Goal: Transaction & Acquisition: Purchase product/service

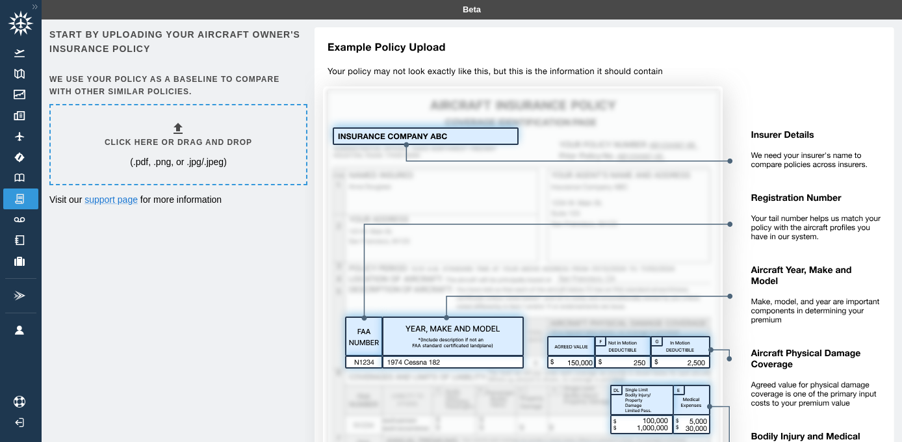
click at [178, 132] on icon at bounding box center [178, 129] width 16 height 16
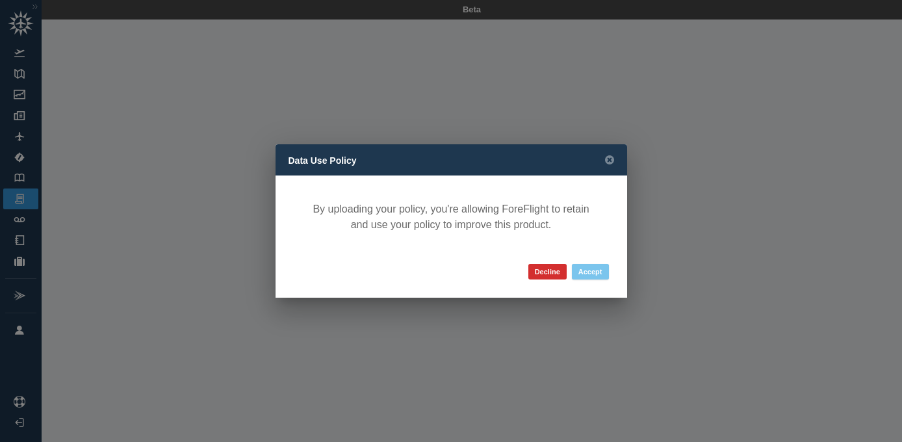
click at [589, 270] on button "Accept" at bounding box center [590, 272] width 37 height 16
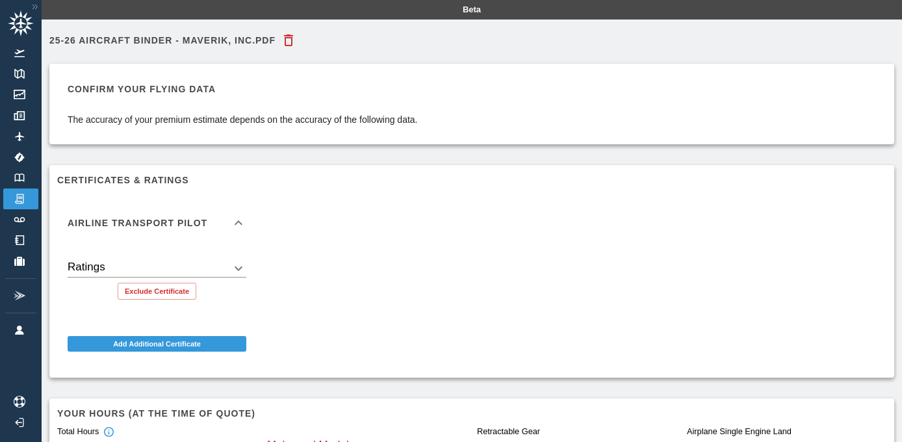
click at [237, 269] on body "Beta 25-26 Aircraft Binder - Maverik, Inc.pdf Confirm your flying data The accu…" at bounding box center [451, 221] width 902 height 442
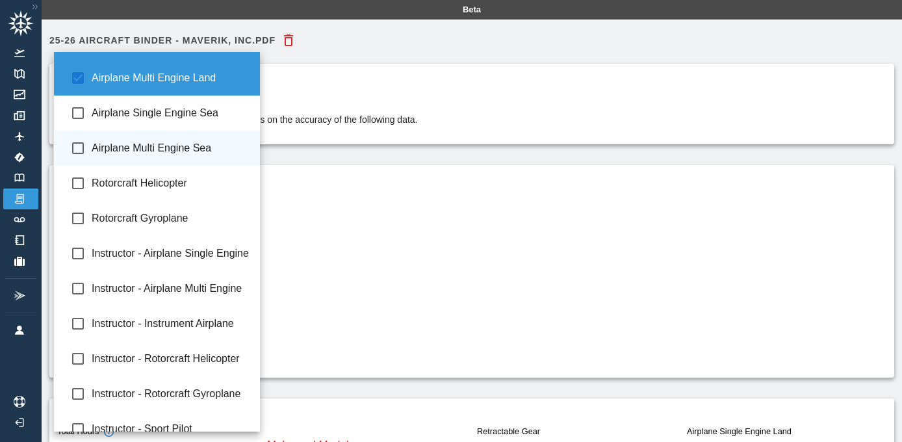
scroll to position [103, 0]
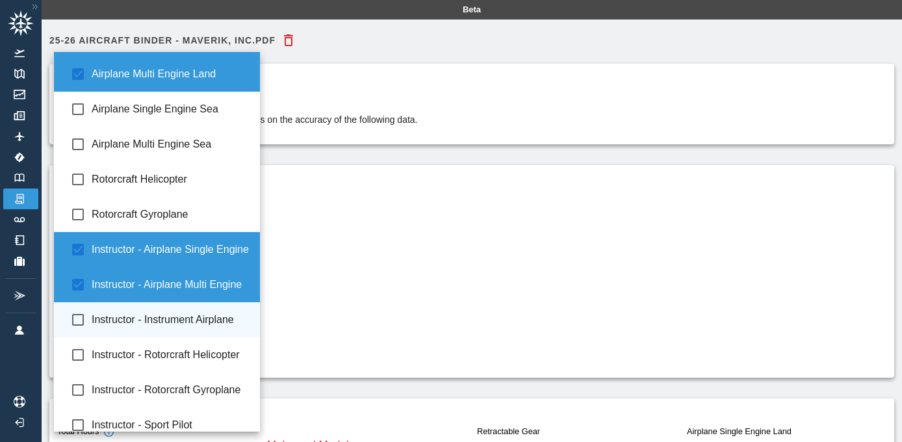
type input "**********"
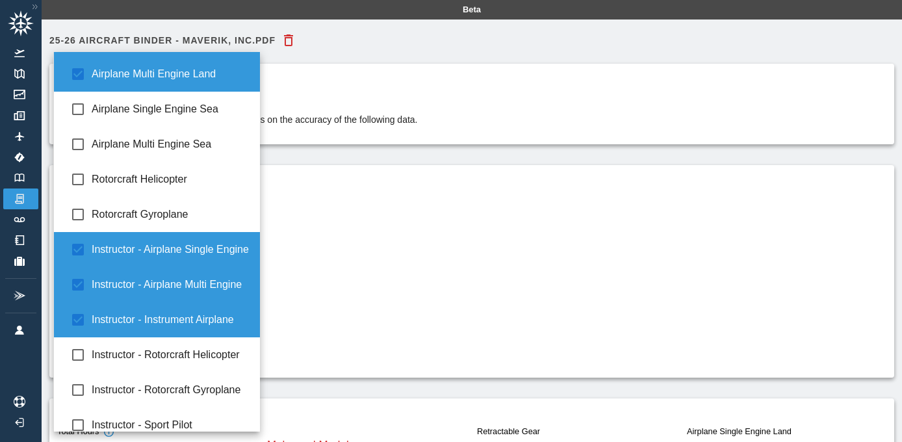
scroll to position [114, 0]
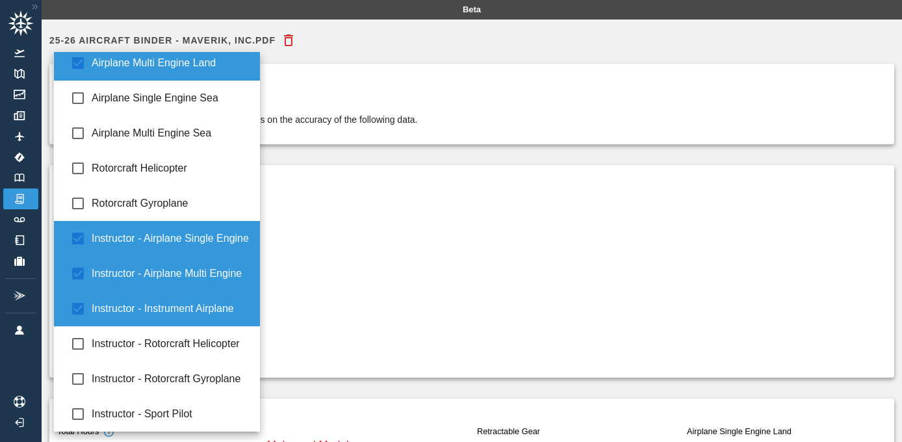
click at [472, 408] on div at bounding box center [451, 221] width 902 height 442
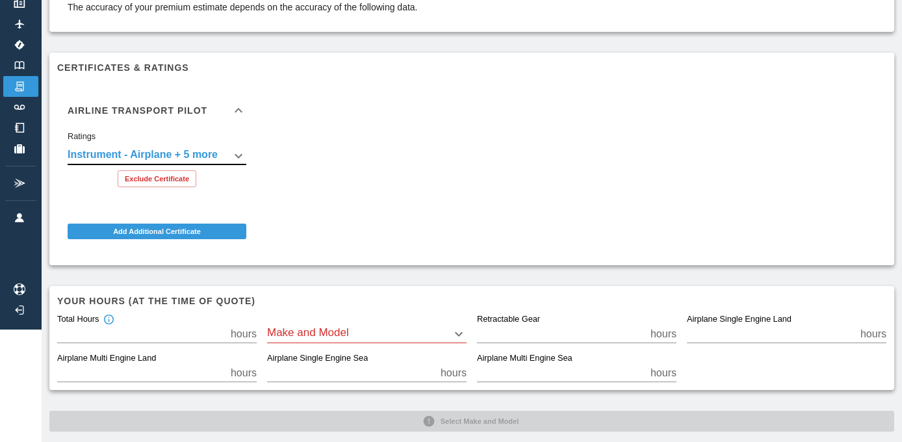
scroll to position [129, 0]
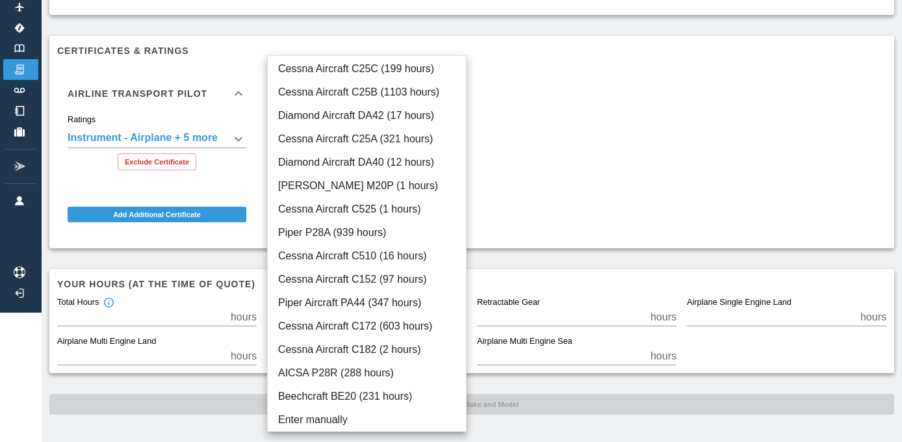
click at [409, 312] on body "**********" at bounding box center [451, 92] width 902 height 442
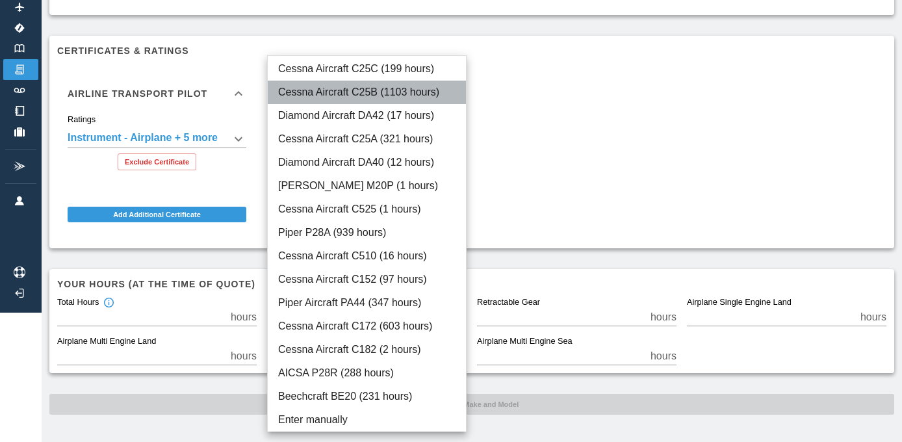
click at [370, 93] on li "Cessna Aircraft C25B (1103 hours)" at bounding box center [367, 92] width 198 height 23
type input "****"
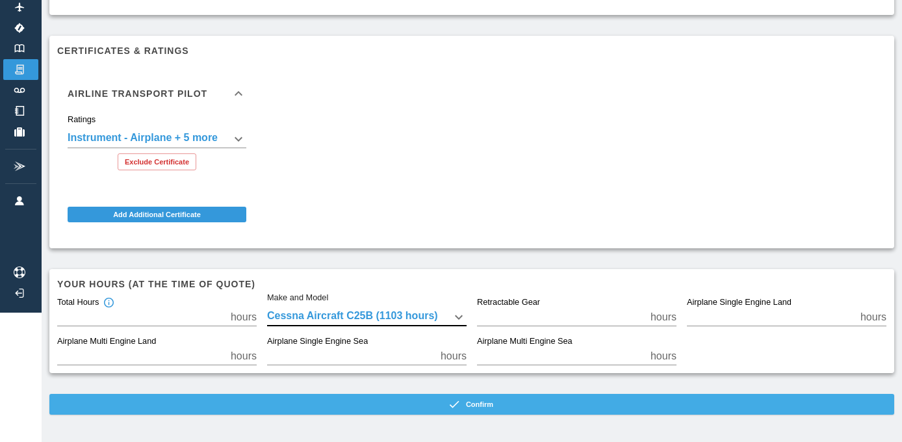
click at [457, 405] on icon "button" at bounding box center [454, 404] width 13 height 13
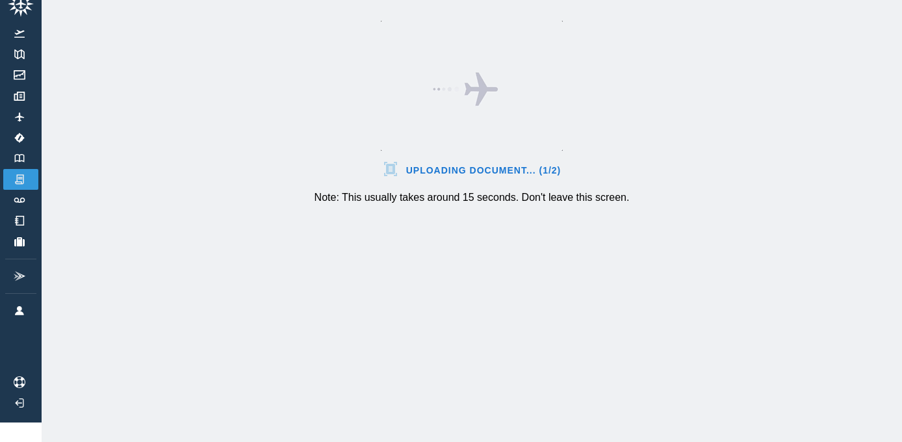
scroll to position [19, 0]
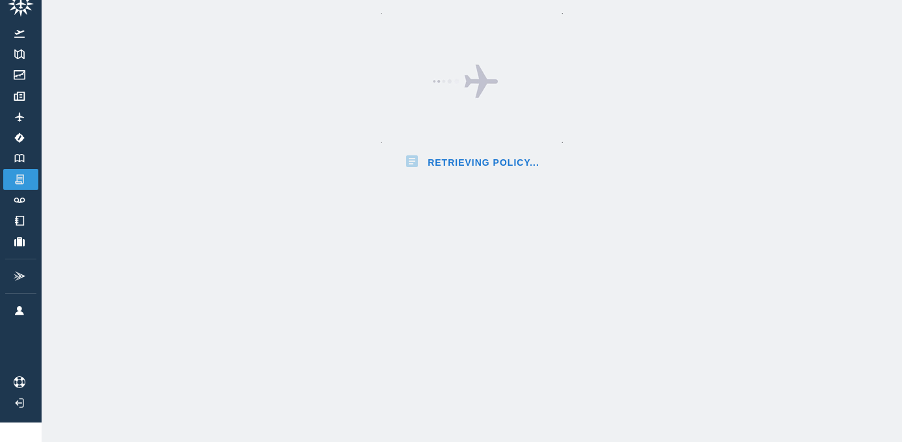
scroll to position [129, 0]
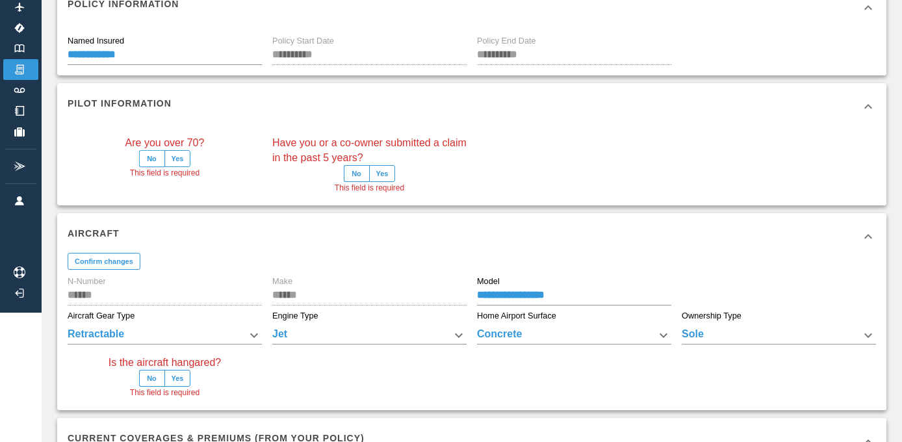
click at [150, 154] on button "No" at bounding box center [152, 158] width 26 height 17
click at [355, 173] on button "No" at bounding box center [357, 173] width 26 height 17
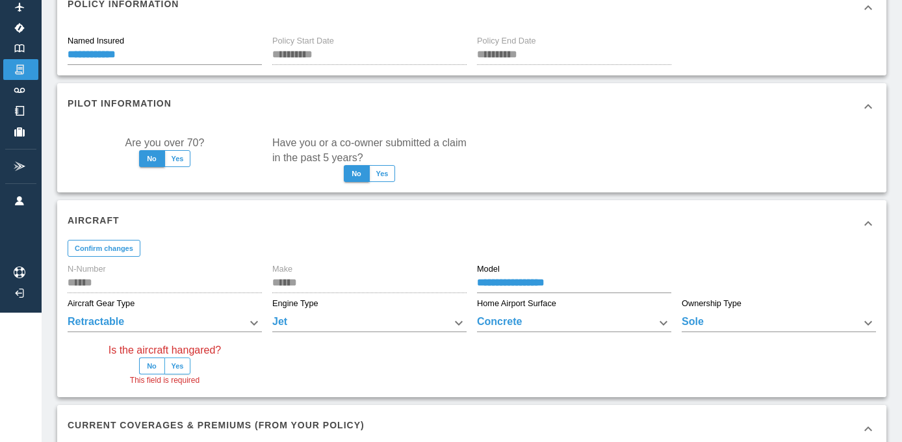
click at [179, 366] on button "Yes" at bounding box center [177, 365] width 27 height 17
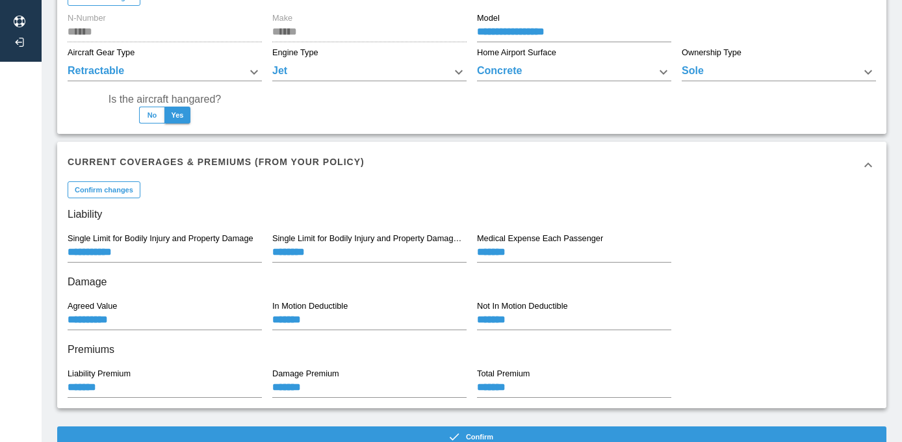
scroll to position [409, 0]
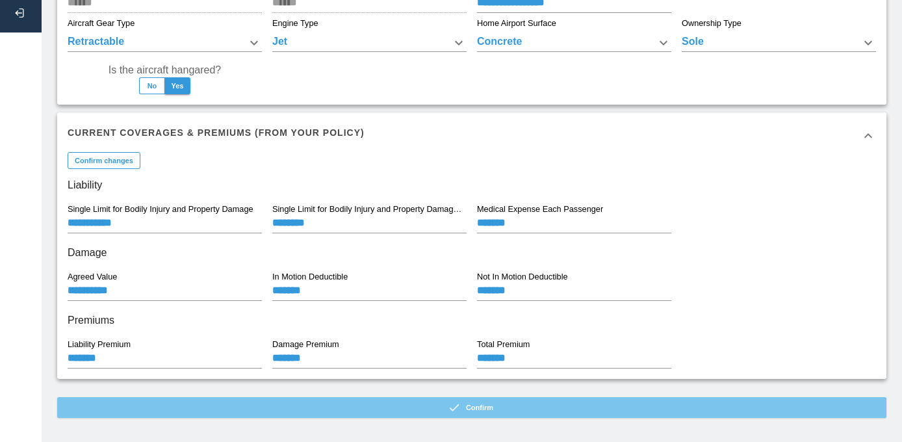
click at [361, 402] on button "Confirm" at bounding box center [471, 407] width 829 height 21
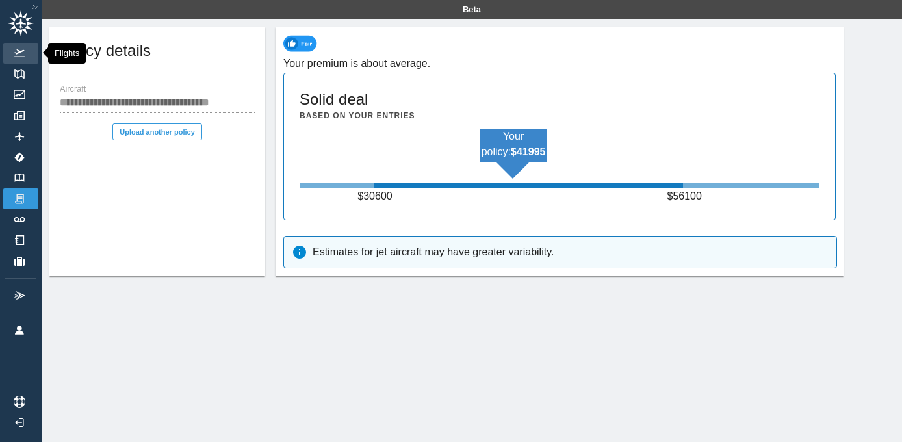
click at [21, 55] on img at bounding box center [19, 53] width 14 height 8
